Goal: Information Seeking & Learning: Compare options

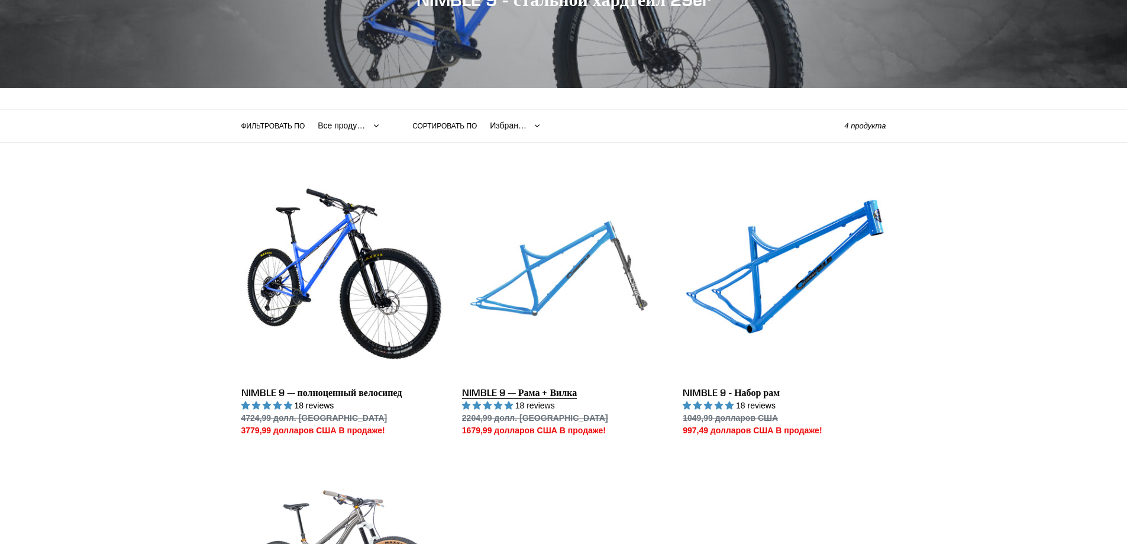
click at [541, 273] on link "NIMBLE 9 — Рама + Вилка" at bounding box center [563, 305] width 203 height 261
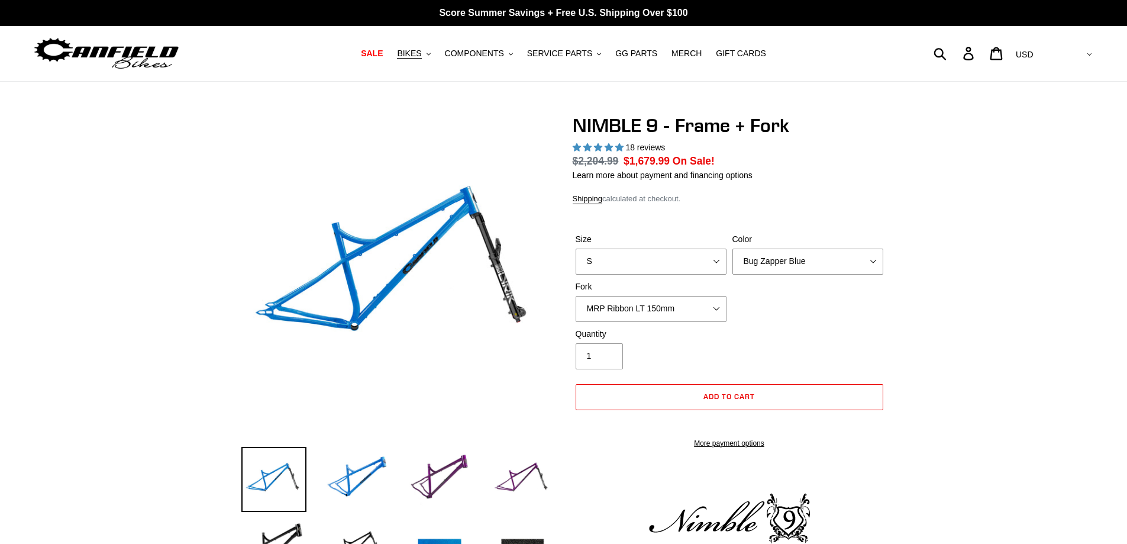
select select "highest-rating"
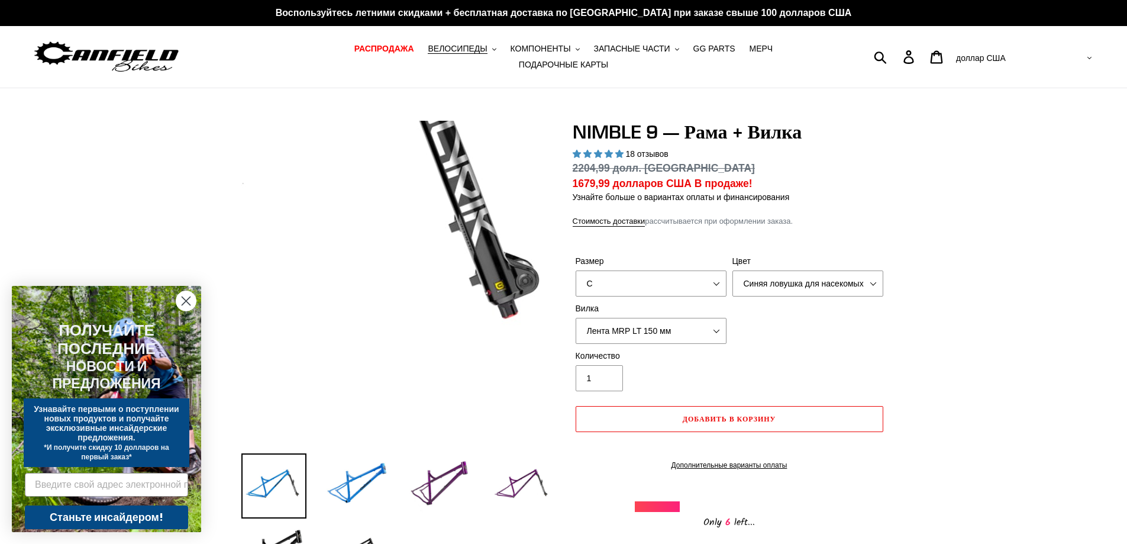
scroll to position [237, 0]
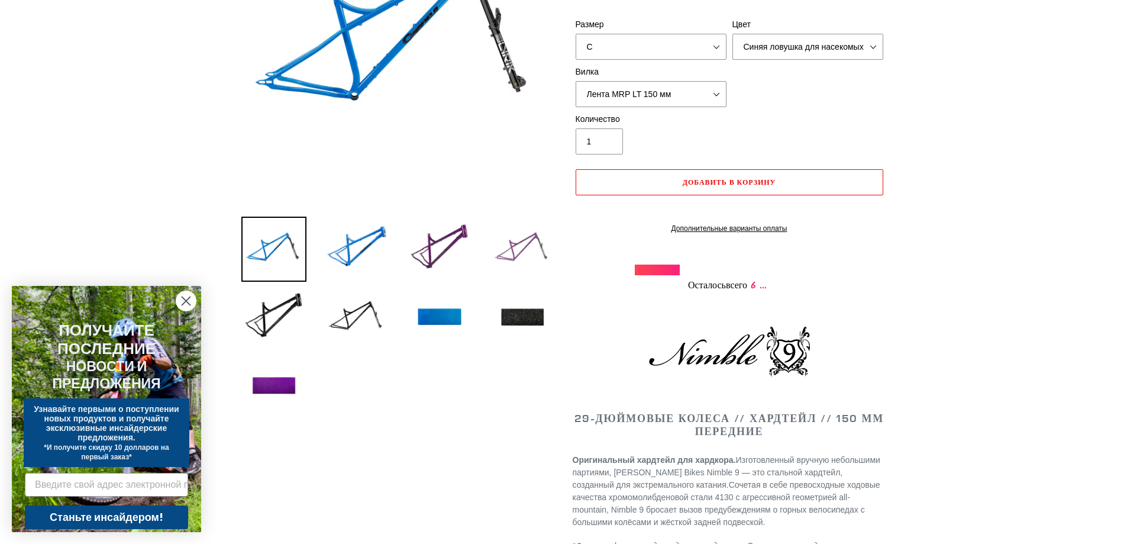
click at [508, 227] on img at bounding box center [522, 249] width 65 height 65
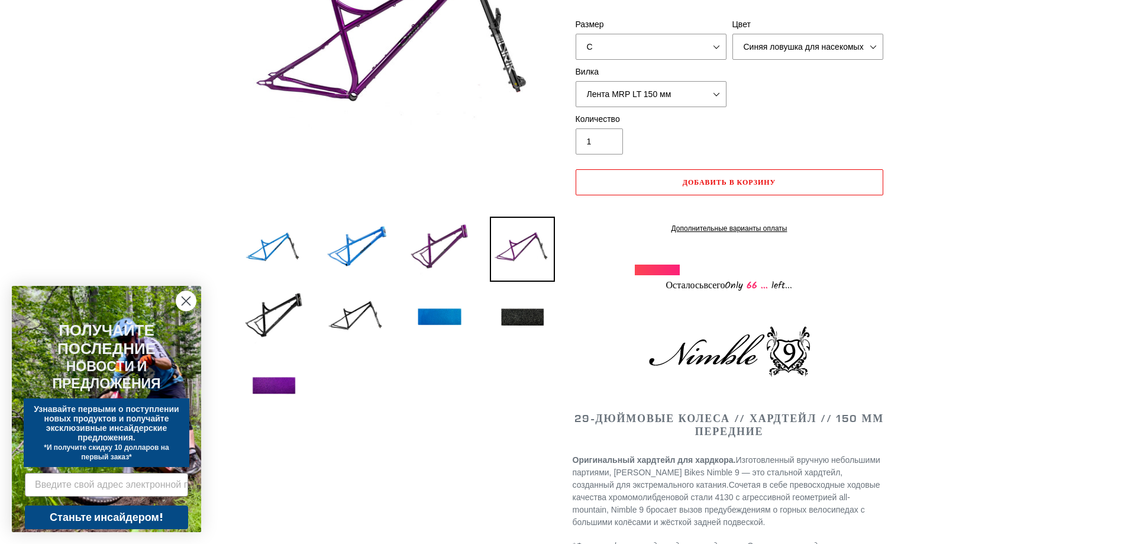
click at [521, 246] on img at bounding box center [522, 249] width 65 height 65
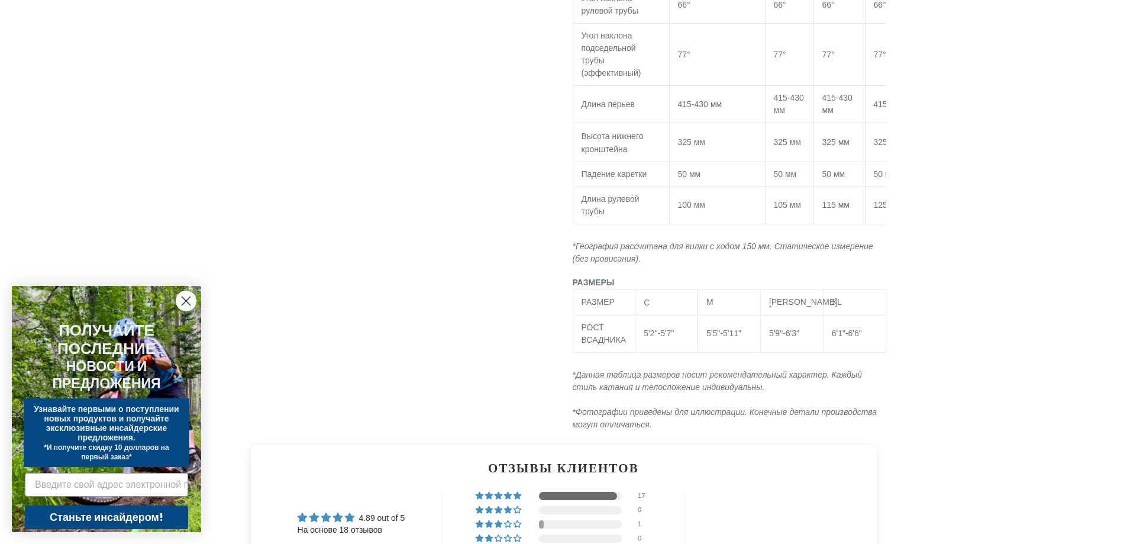
scroll to position [1597, 0]
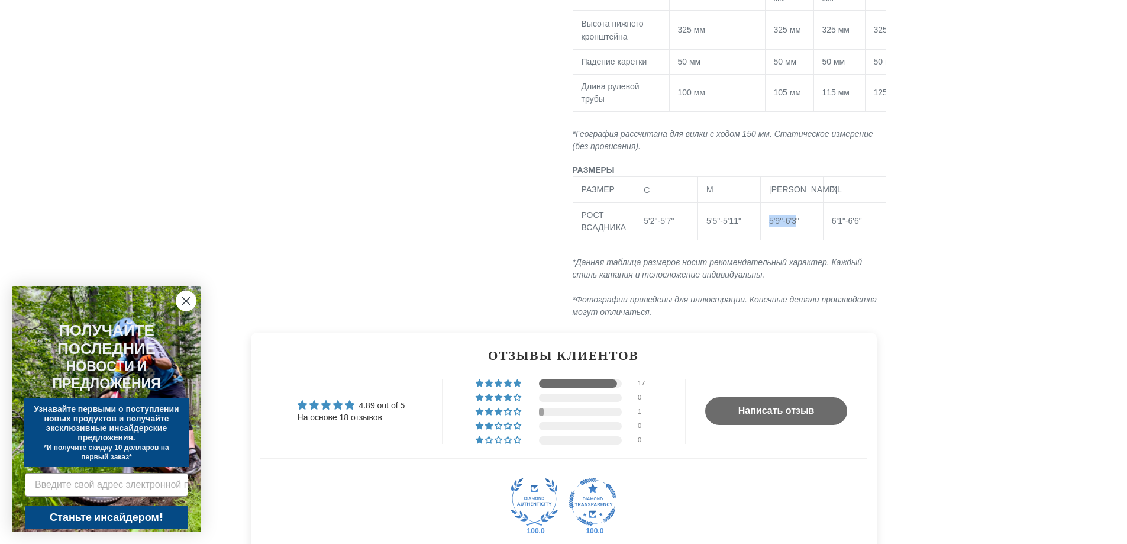
drag, startPoint x: 767, startPoint y: 223, endPoint x: 797, endPoint y: 220, distance: 30.9
click at [797, 220] on td "5'9"-6'3"" at bounding box center [791, 220] width 63 height 37
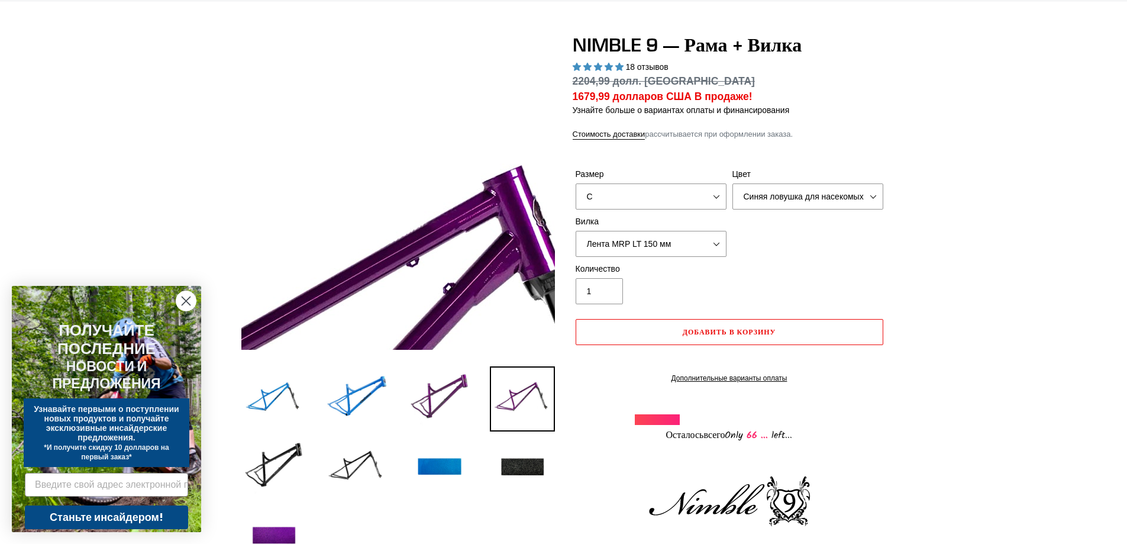
scroll to position [0, 0]
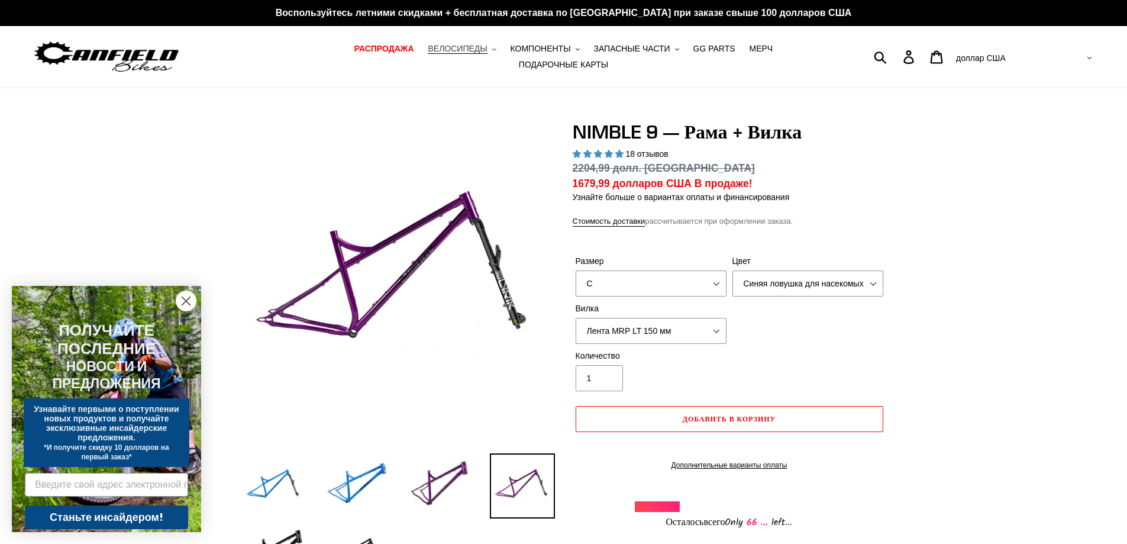
click at [445, 54] on button "ВЕЛОСИПЕДЫ .cls-1{fill:#231f20}" at bounding box center [462, 49] width 80 height 16
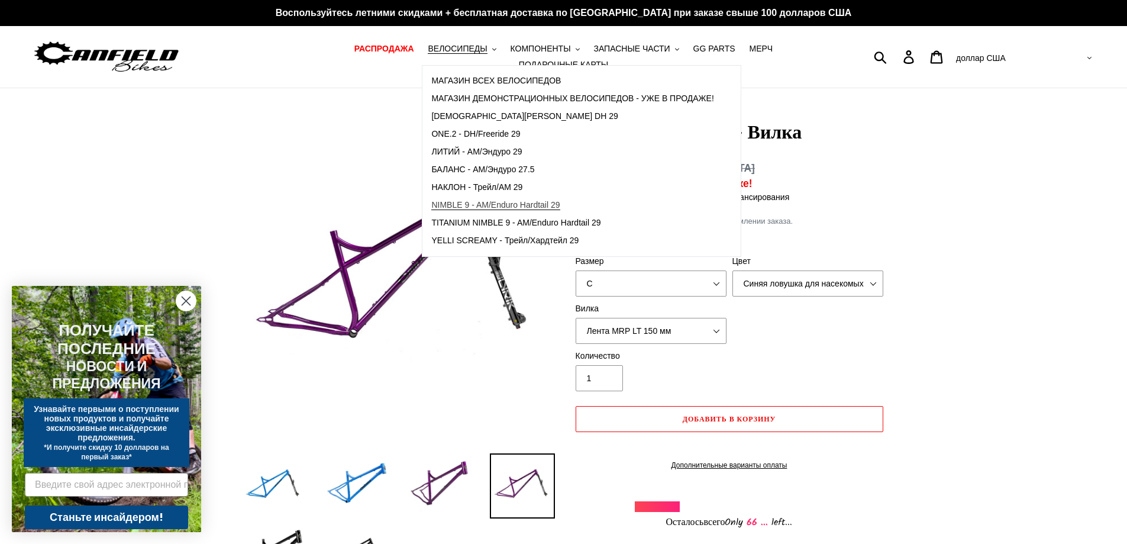
click at [444, 209] on font "NIMBLE 9 - AM/Enduro Hardtail 29" at bounding box center [495, 204] width 128 height 9
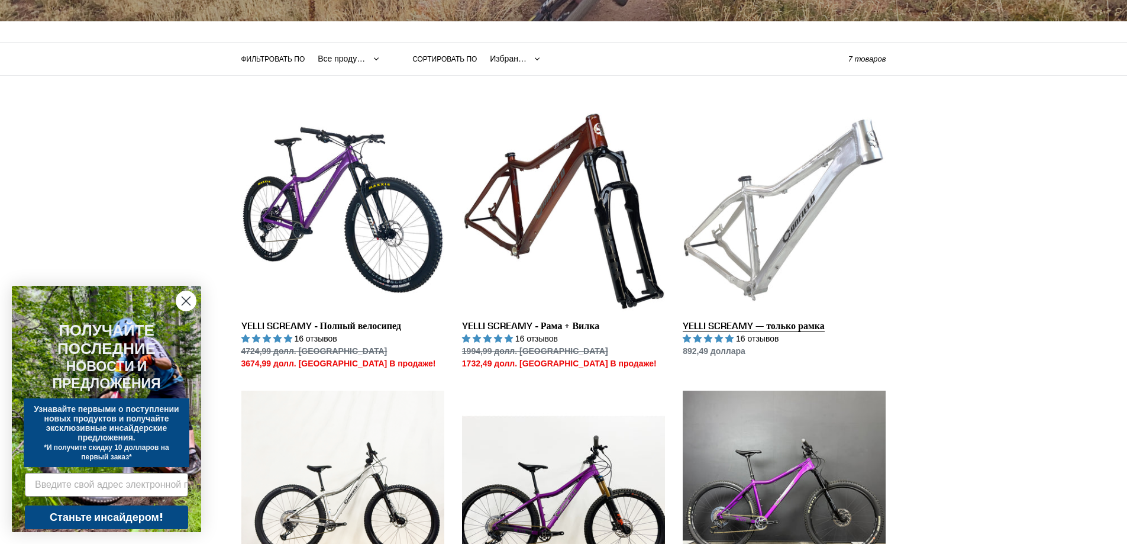
scroll to position [177, 0]
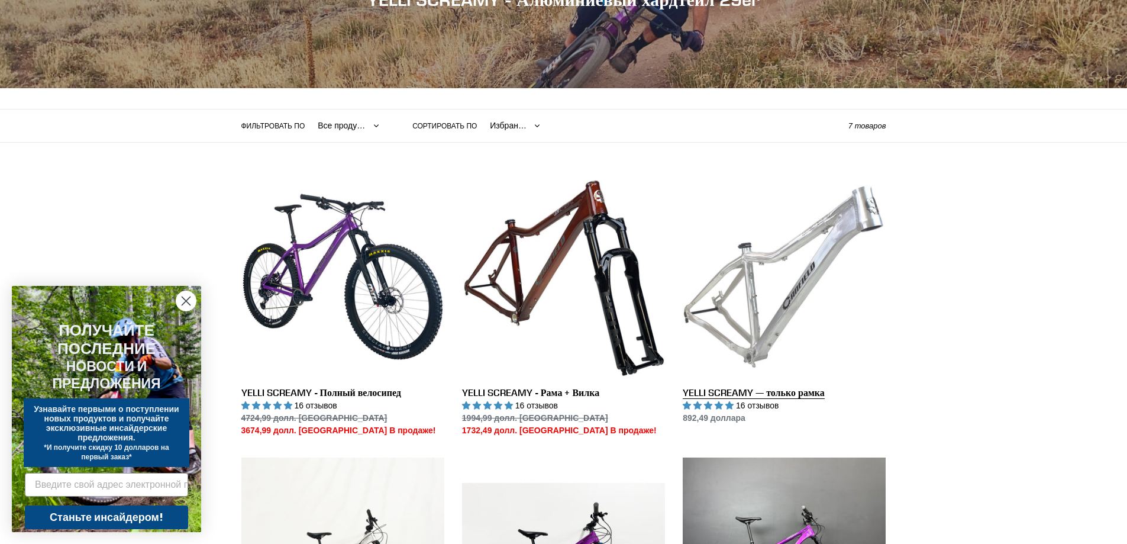
click at [779, 256] on link "YELLI SCREAMY — только рамка" at bounding box center [784, 299] width 203 height 249
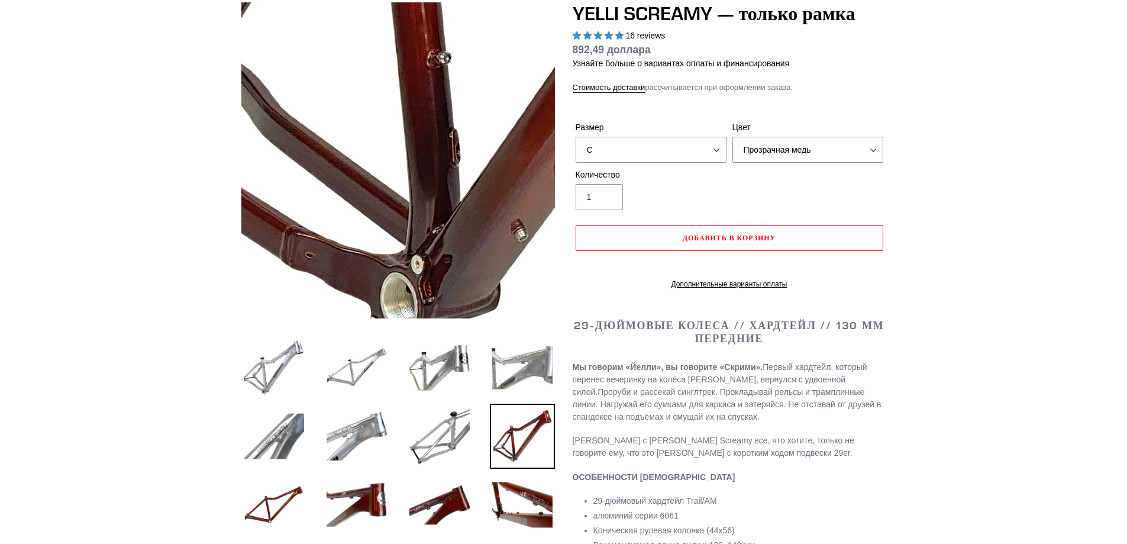
scroll to position [118, 0]
select select "highest-rating"
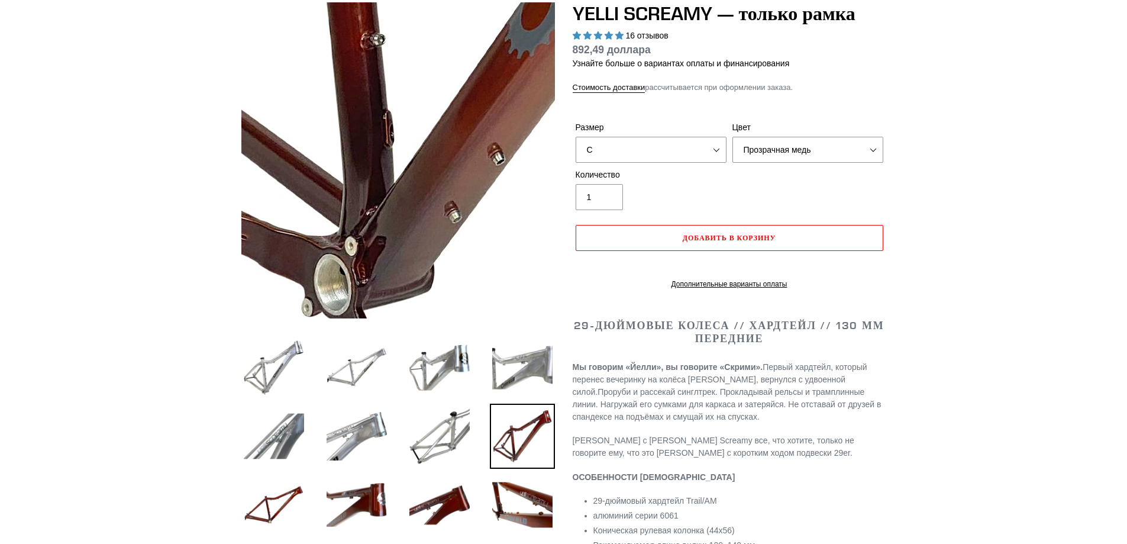
scroll to position [0, 0]
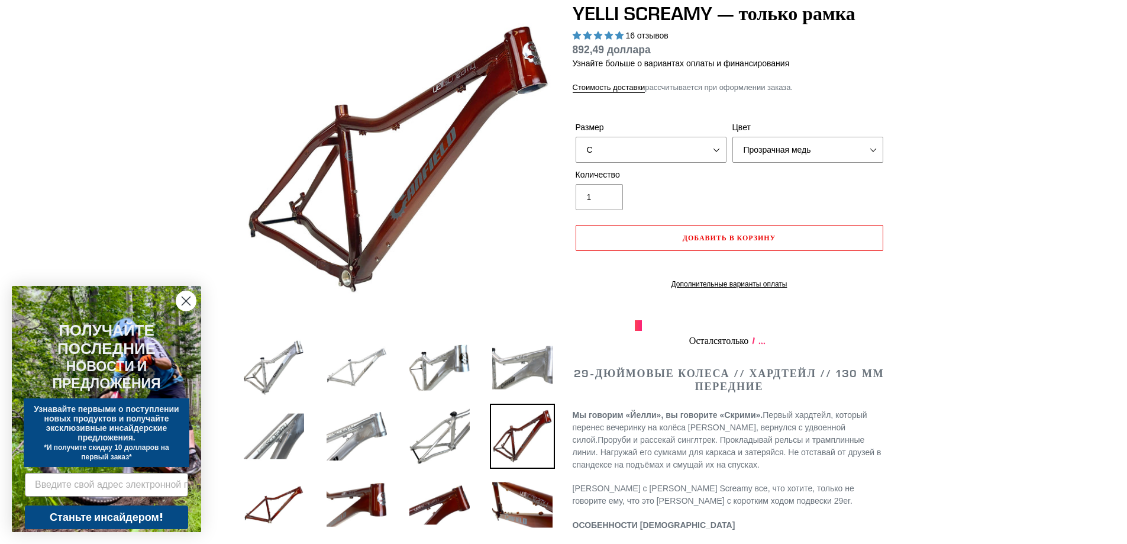
click at [357, 353] on img at bounding box center [356, 367] width 65 height 65
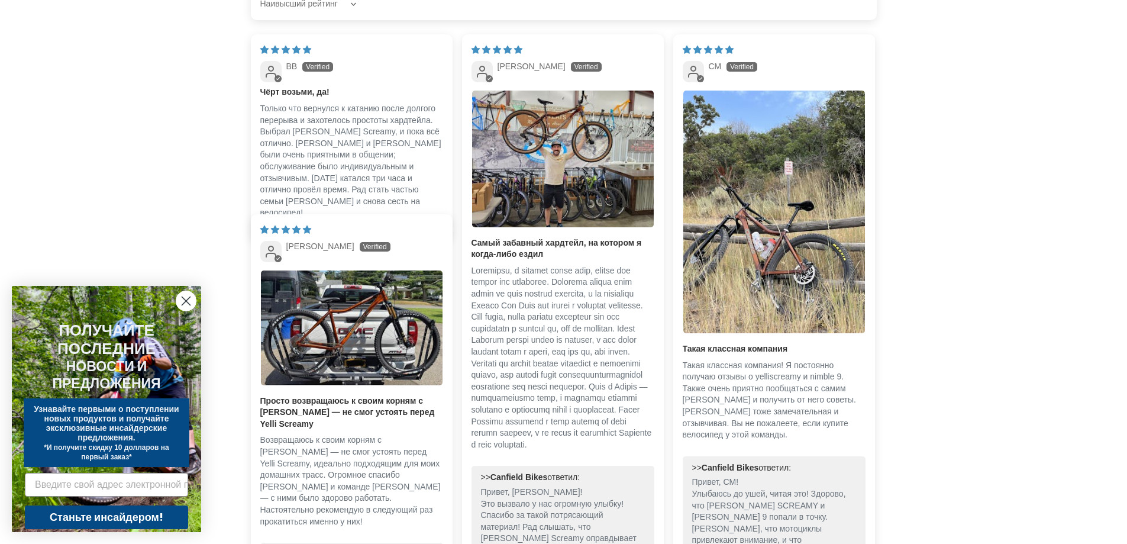
scroll to position [2071, 0]
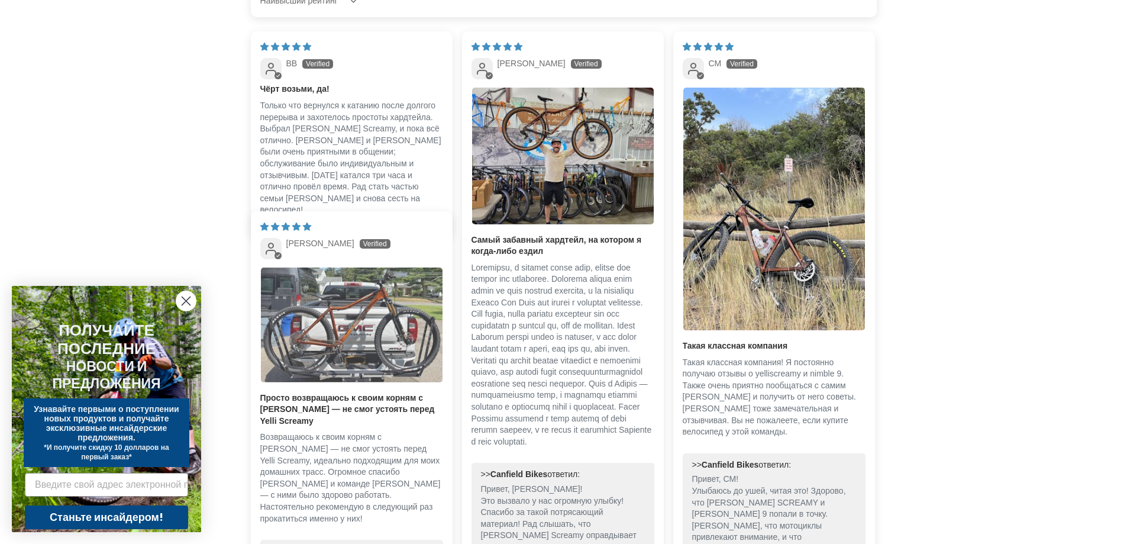
click at [350, 315] on img "Ссылка на фотографию пользователя 1" at bounding box center [352, 324] width 182 height 115
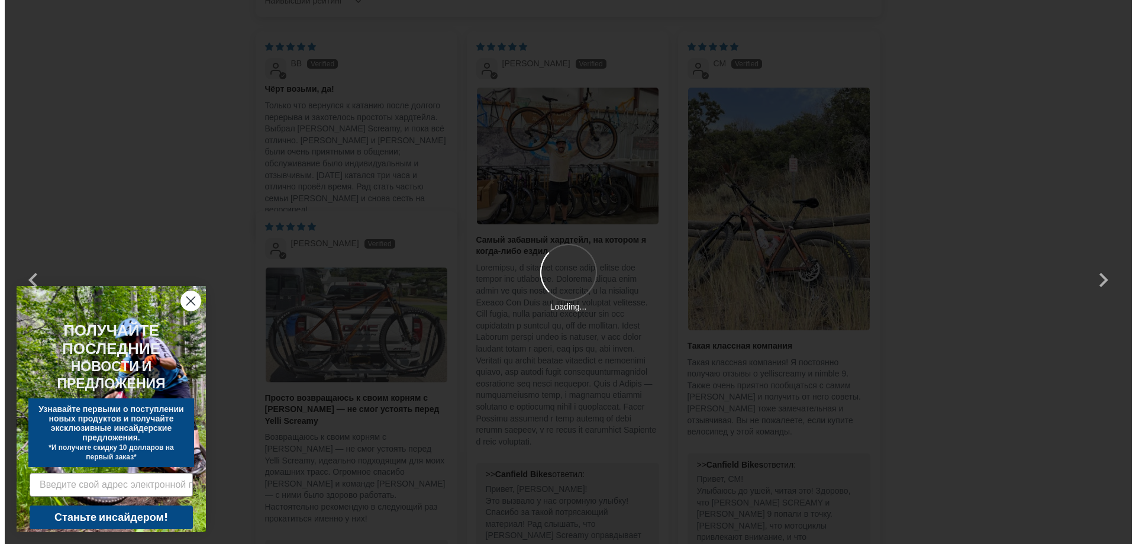
scroll to position [0, 0]
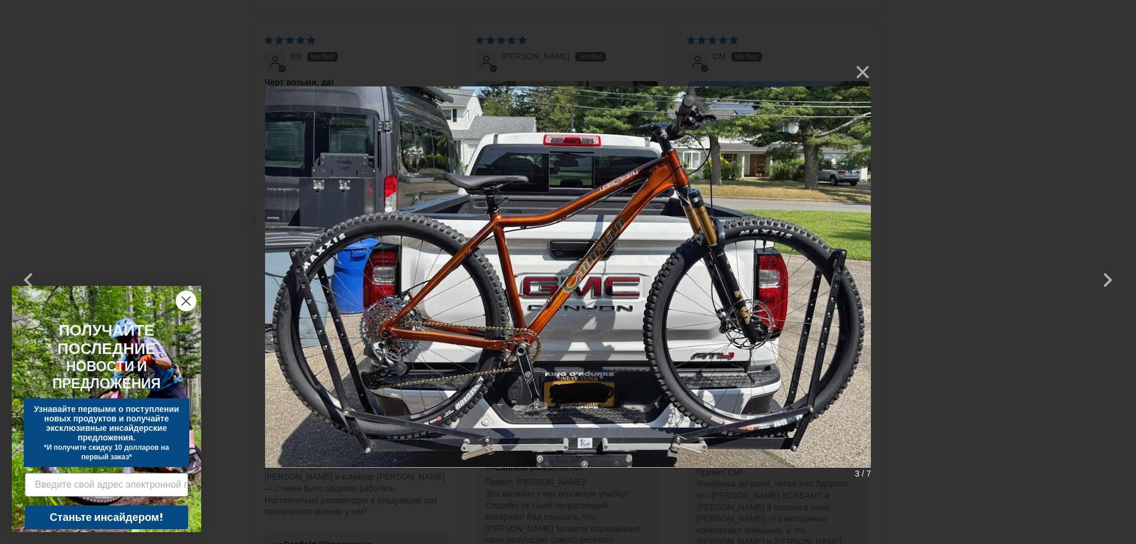
click at [569, 232] on img at bounding box center [568, 272] width 606 height 428
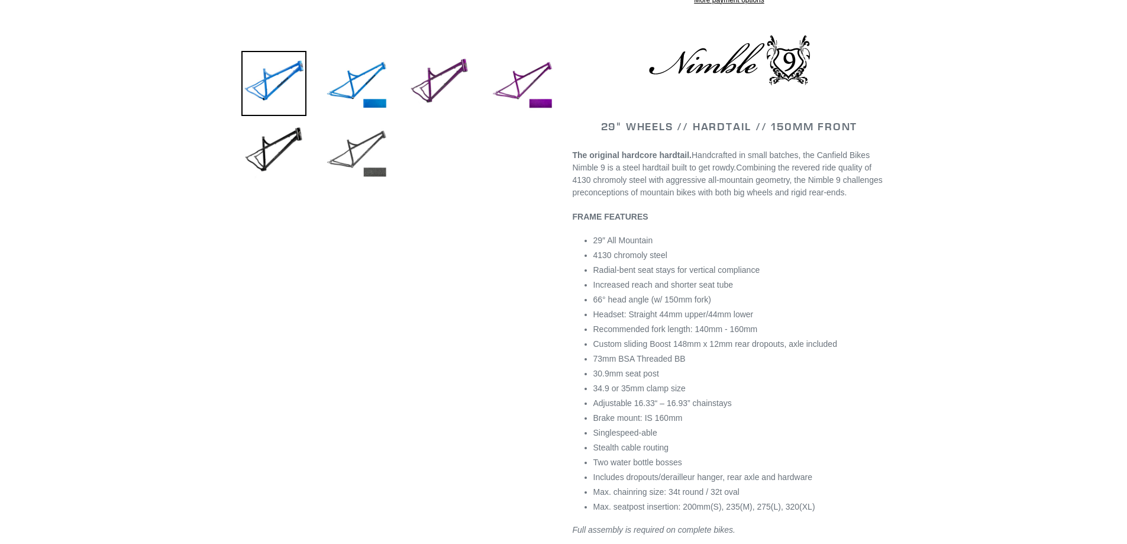
select select "highest-rating"
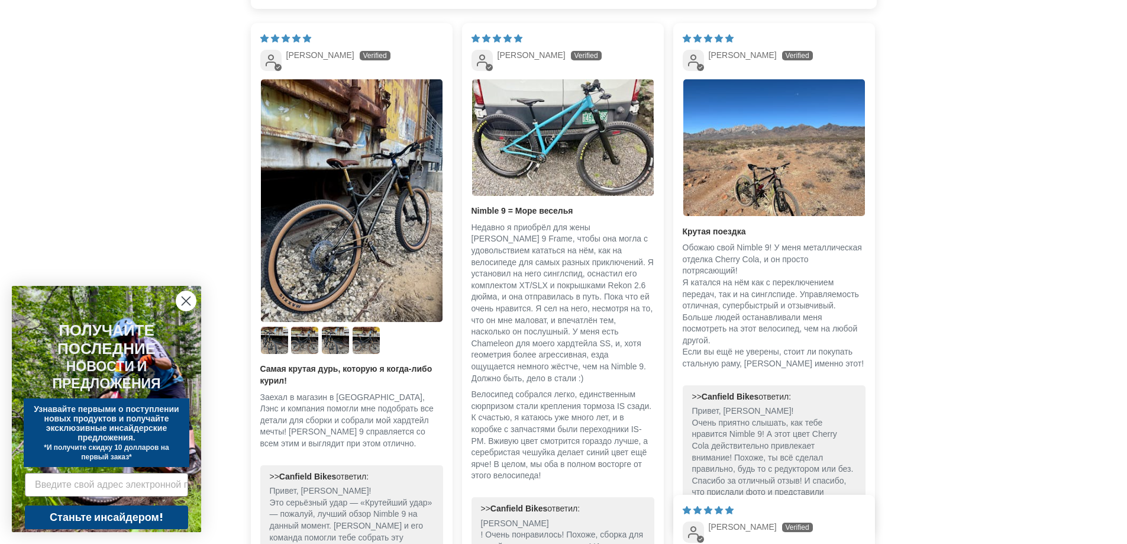
scroll to position [2118, 0]
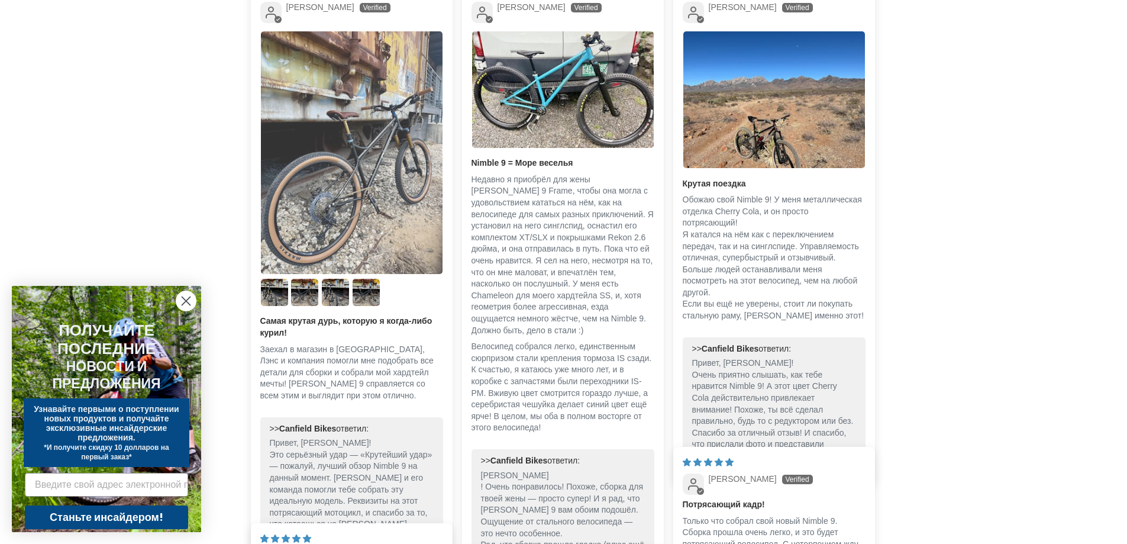
click at [332, 189] on img "Ссылка на фотографию пользователя 1" at bounding box center [352, 152] width 182 height 243
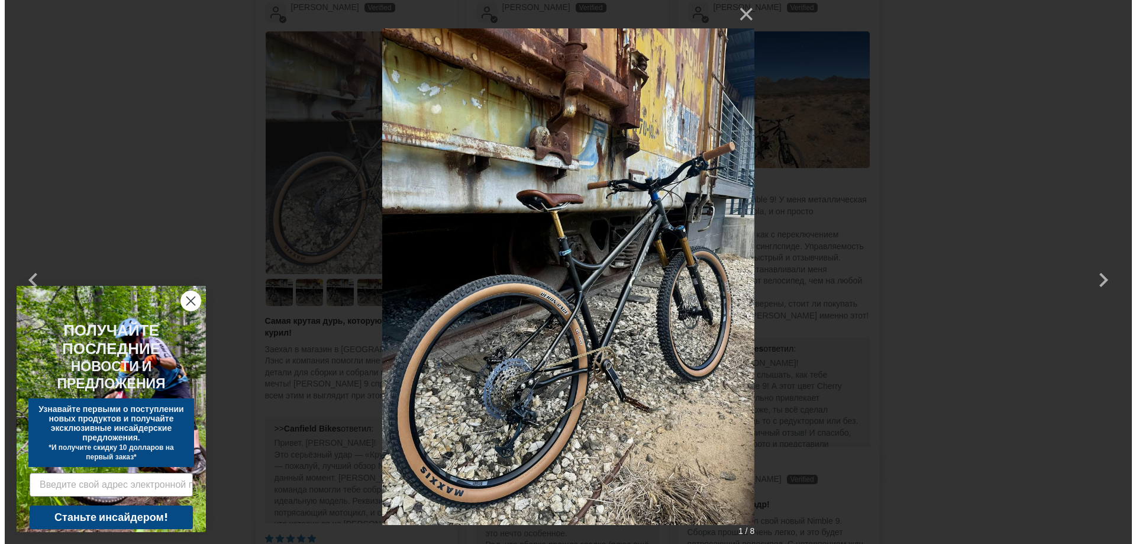
scroll to position [0, 0]
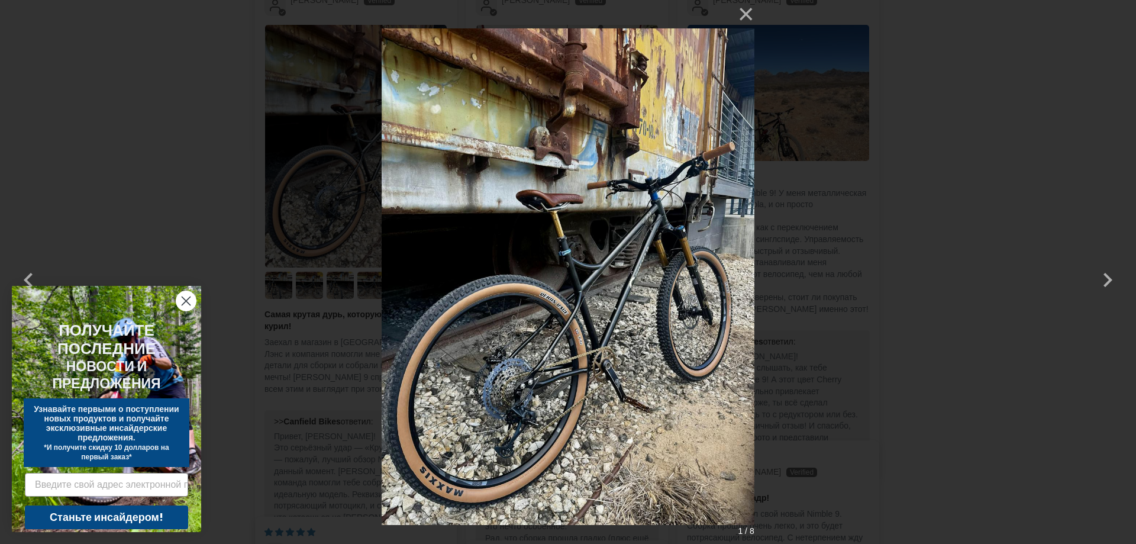
click at [596, 282] on img at bounding box center [568, 272] width 372 height 544
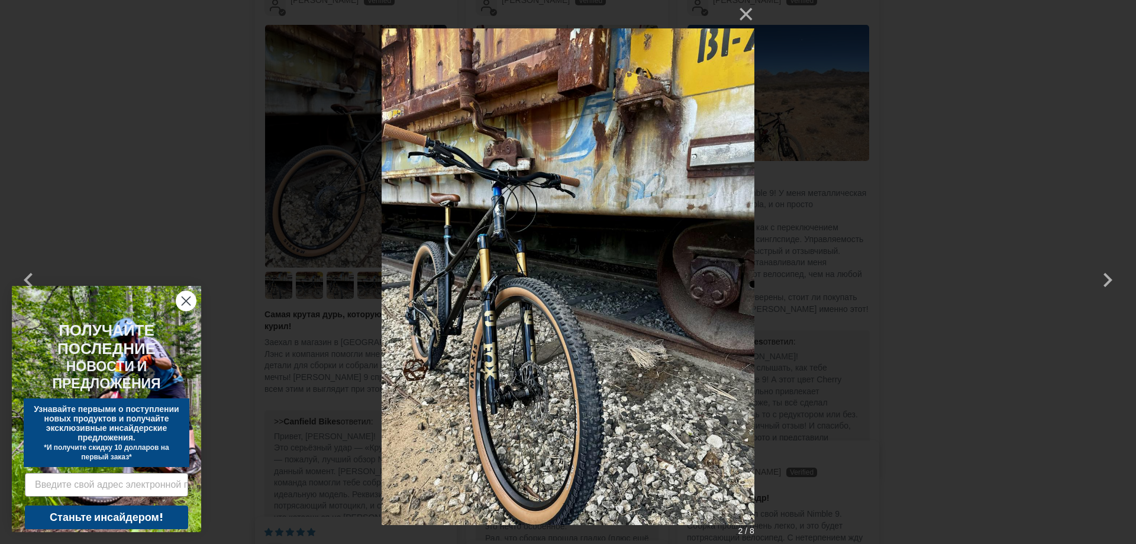
click at [486, 283] on img at bounding box center [568, 272] width 372 height 544
